Goal: Information Seeking & Learning: Learn about a topic

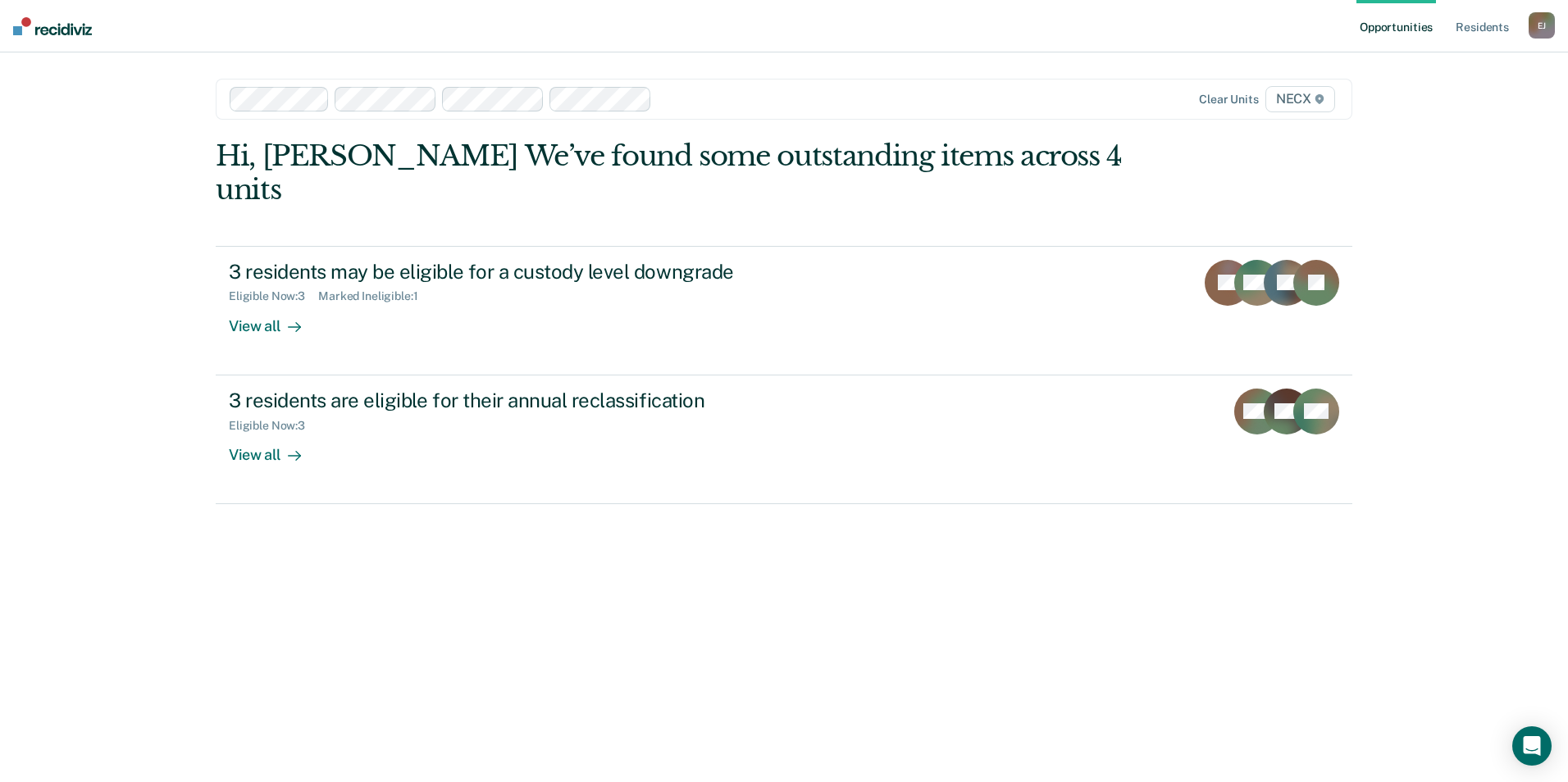
click at [1288, 108] on span "NECX" at bounding box center [1301, 98] width 70 height 26
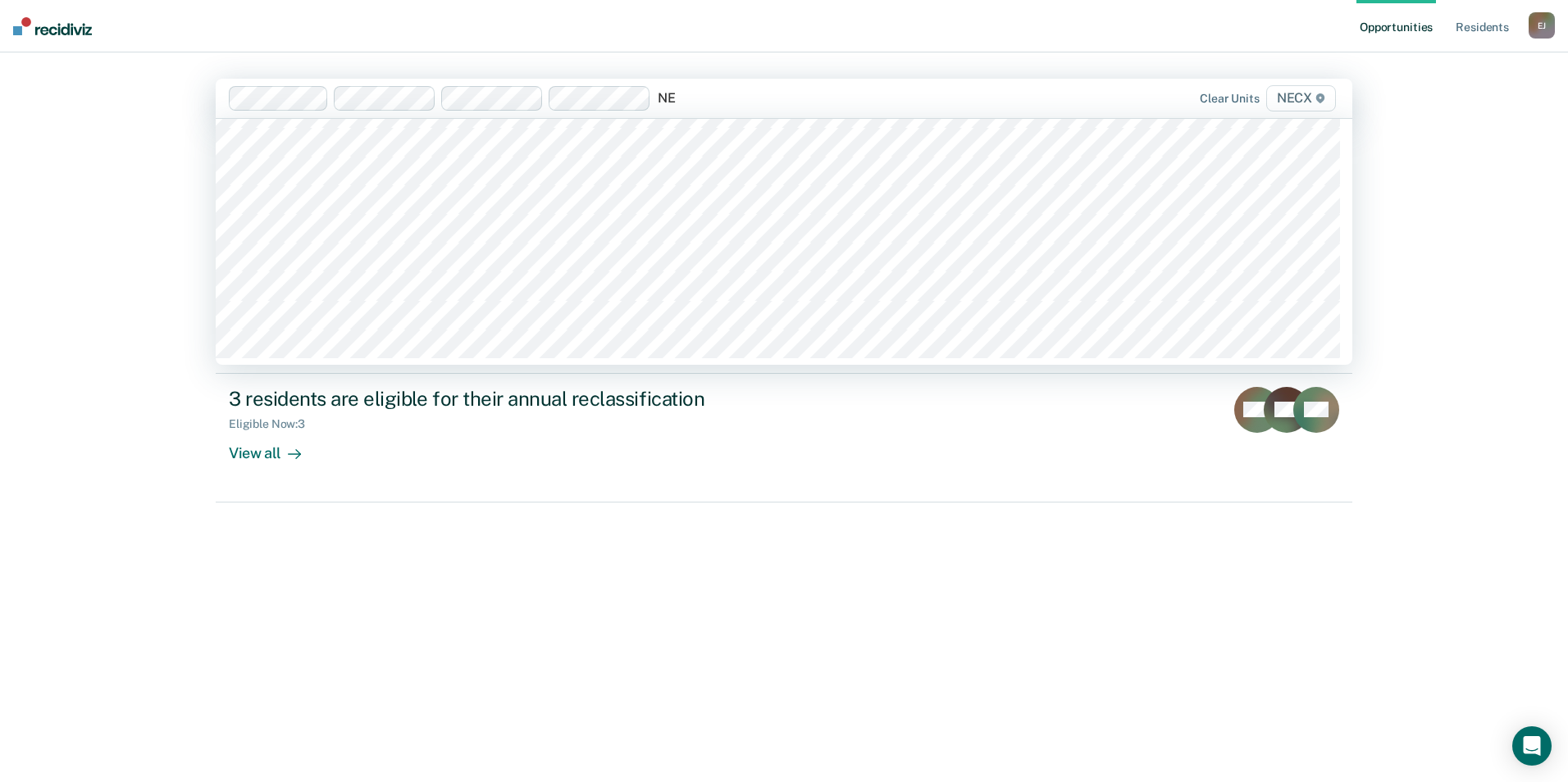
scroll to position [228, 0]
type input "NECX"
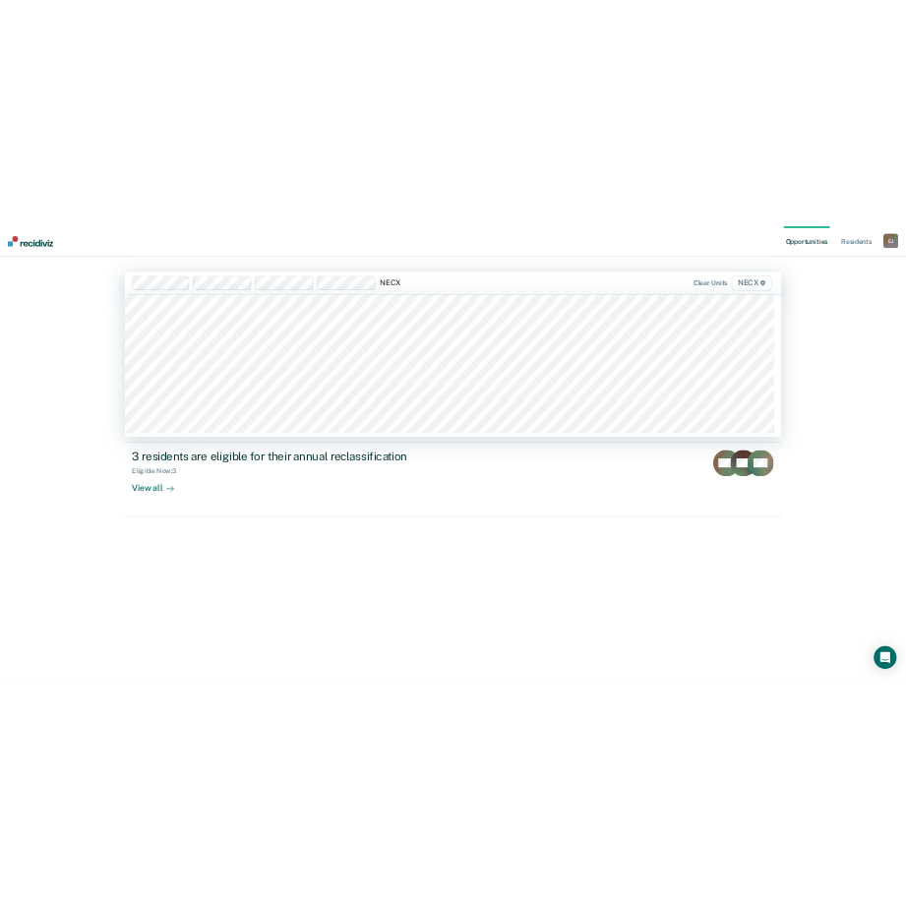
scroll to position [0, 0]
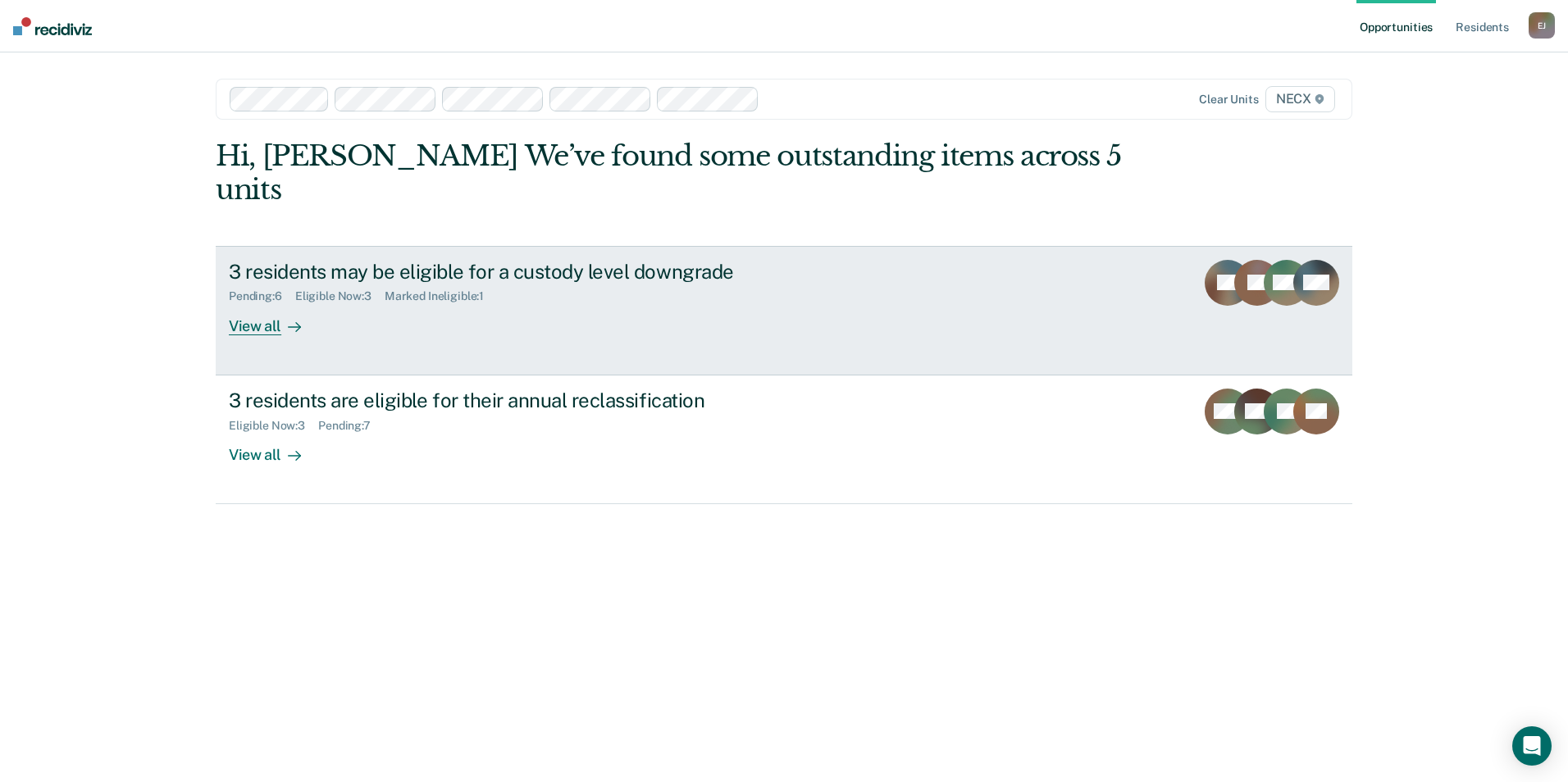
click at [614, 307] on link "3 residents may be eligible for a custody level downgrade Pending : 6 Eligible …" at bounding box center [784, 310] width 1137 height 129
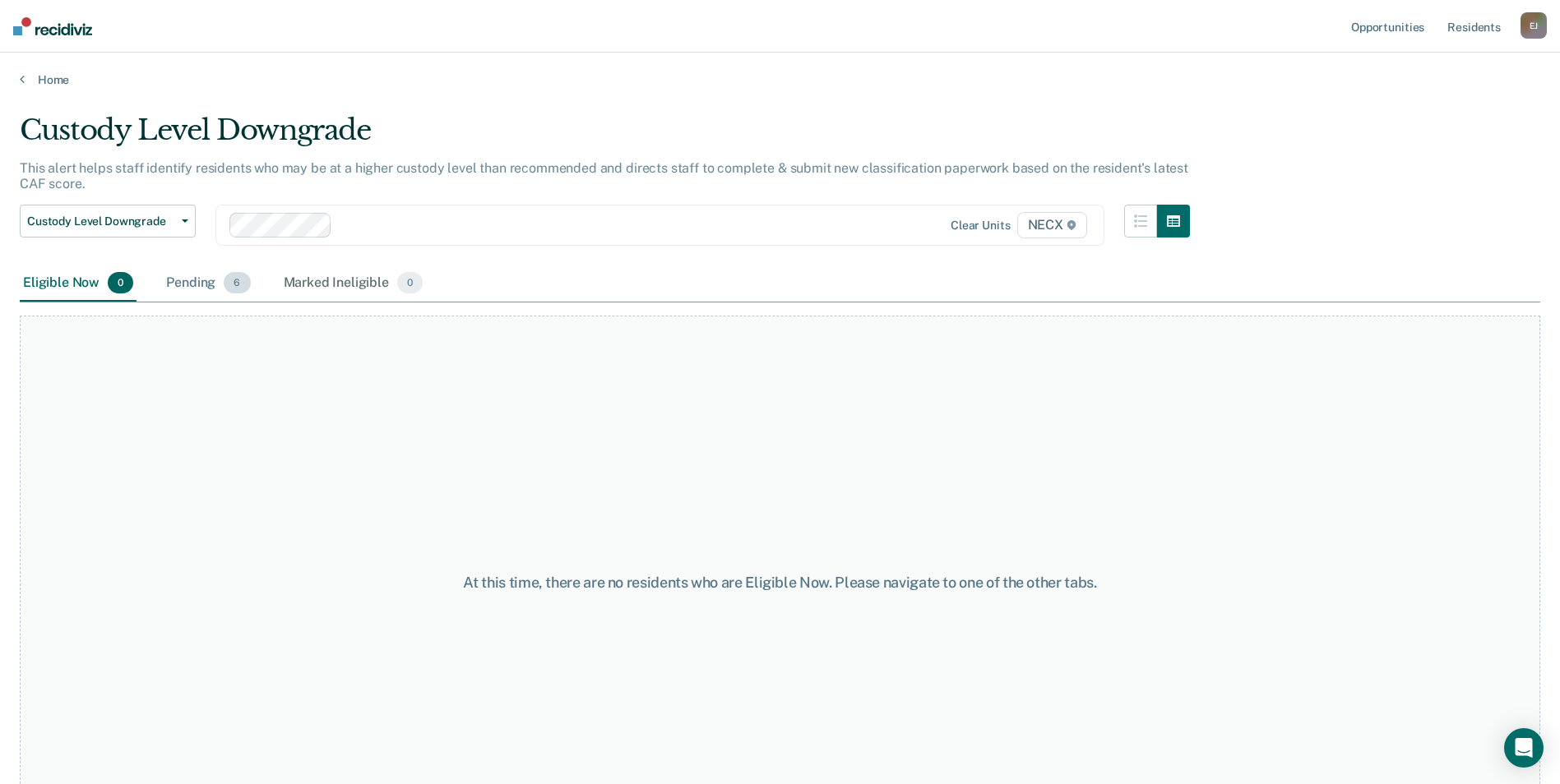
click at [194, 288] on div "Pending 6" at bounding box center [208, 283] width 90 height 36
